Goal: Find specific page/section

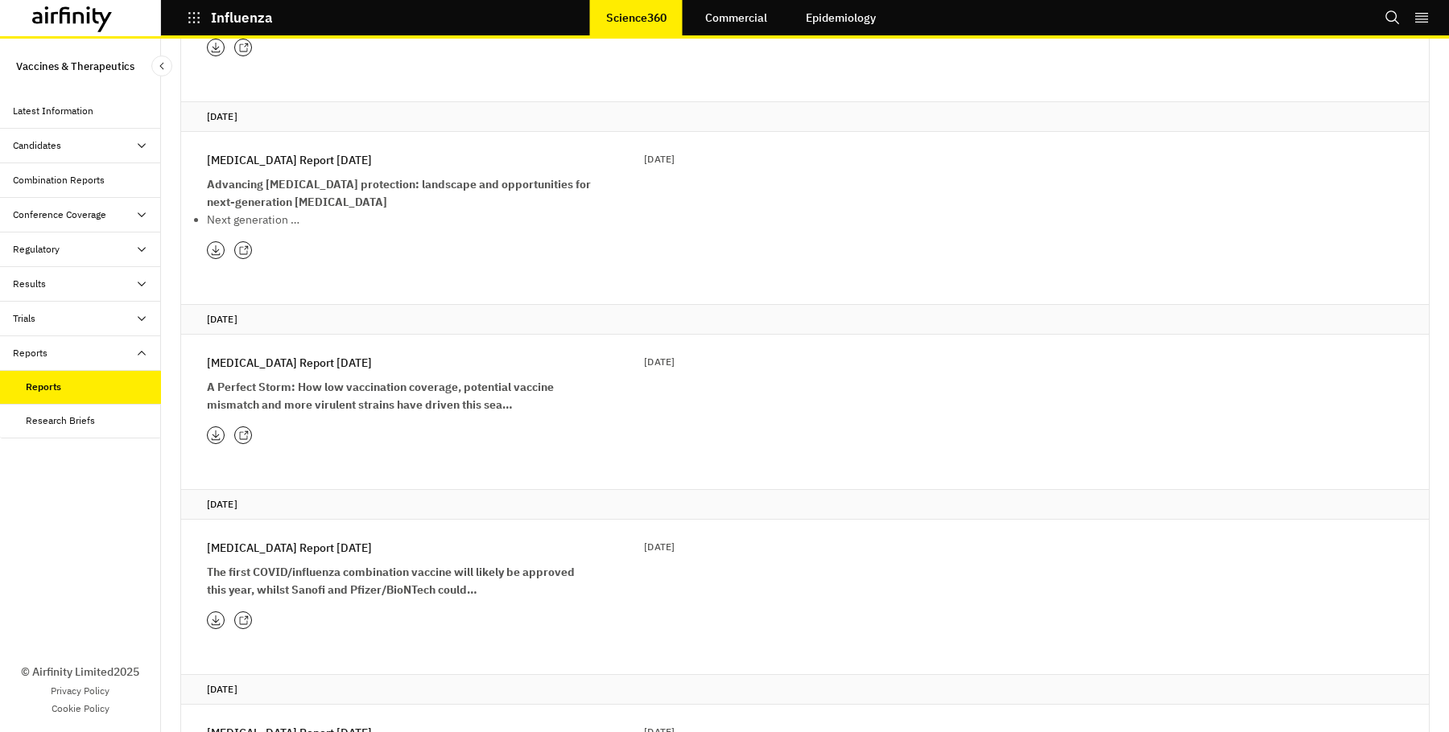
scroll to position [1829, 0]
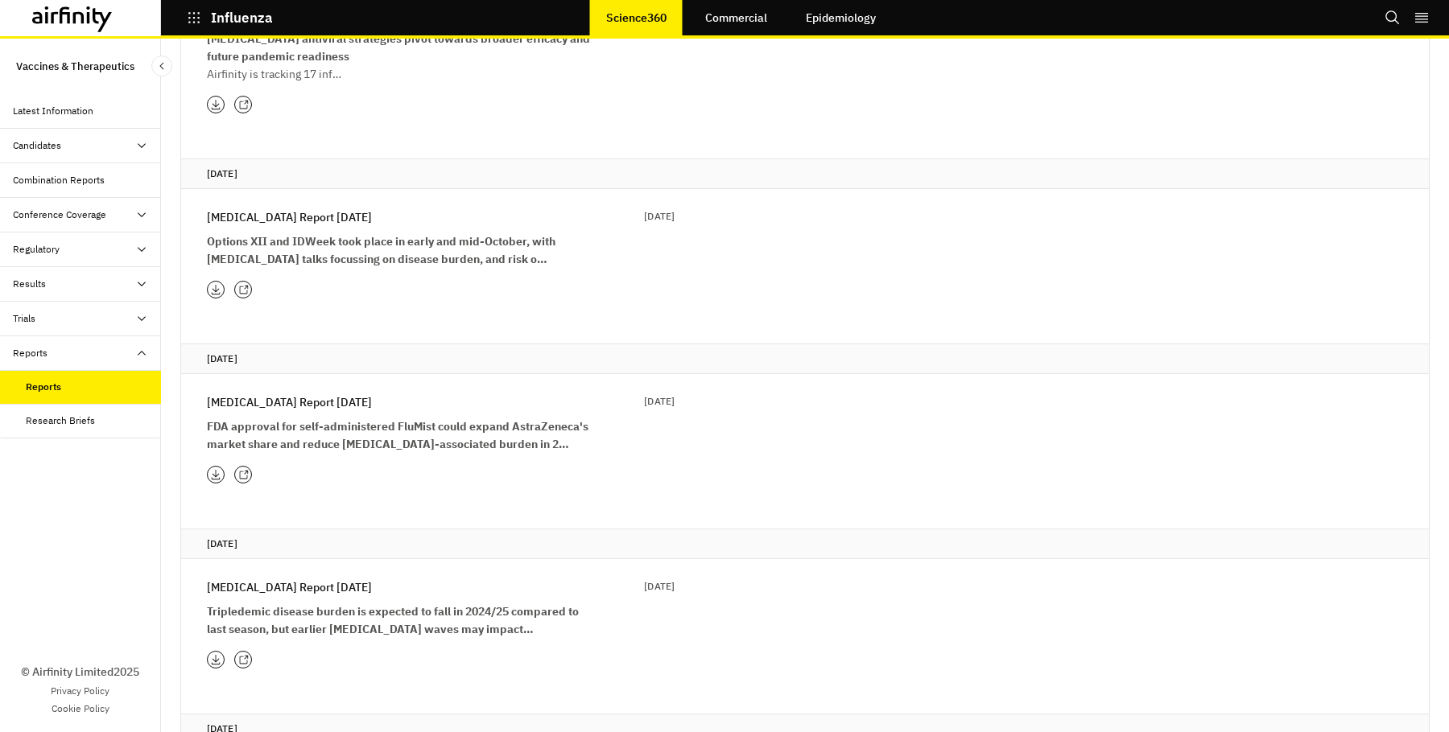
click at [244, 470] on icon at bounding box center [246, 472] width 4 height 4
